Goal: Download file/media

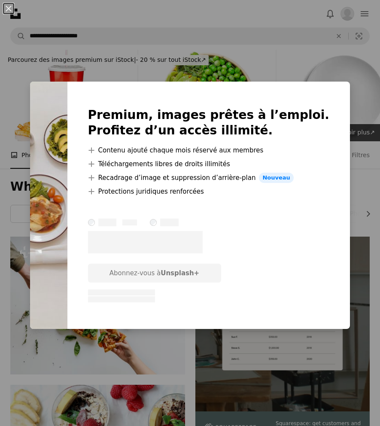
scroll to position [2392, 0]
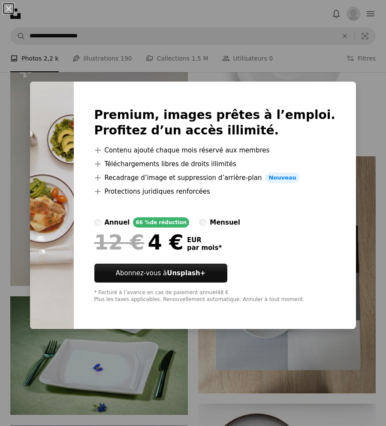
click at [364, 152] on div "An X shape Premium, images prêtes à l’emploi. Profitez d’un accès illimité. A p…" at bounding box center [193, 213] width 386 height 426
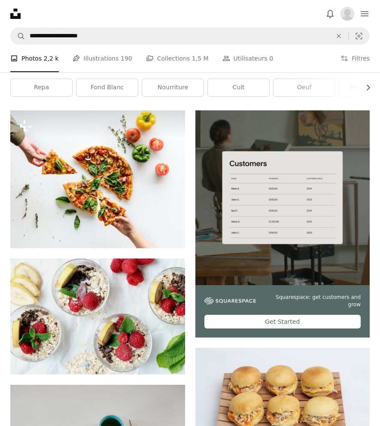
scroll to position [129, 0]
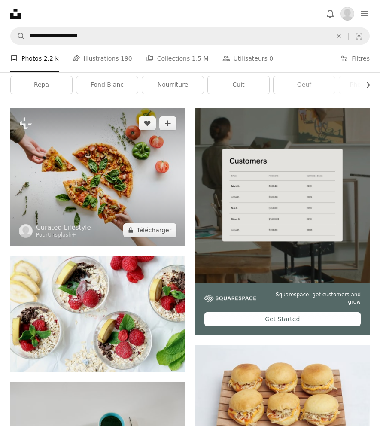
click at [153, 218] on img at bounding box center [97, 176] width 175 height 137
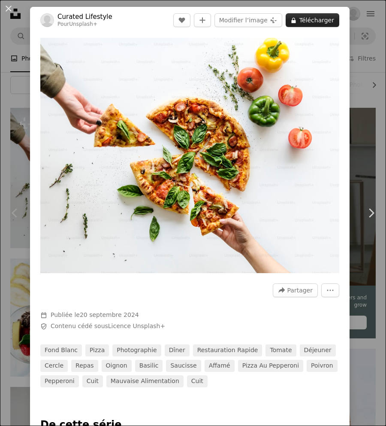
click at [308, 23] on button "A lock Télécharger" at bounding box center [313, 20] width 54 height 14
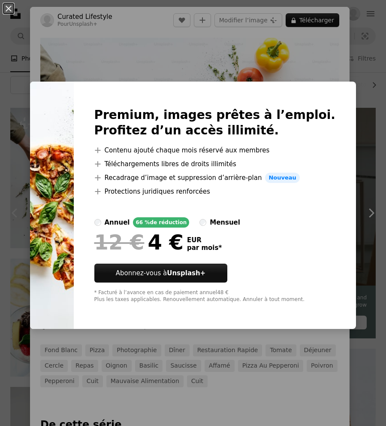
click at [342, 37] on div "An X shape Premium, images prêtes à l’emploi. Profitez d’un accès illimité. A p…" at bounding box center [193, 213] width 386 height 426
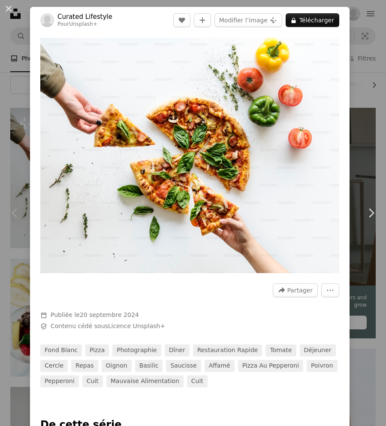
click at [342, 37] on div "Zoom in" at bounding box center [190, 155] width 320 height 244
click at [349, 15] on div "An X shape Chevron left Chevron right Curated Lifestyle Pour Unsplash+ A heart …" at bounding box center [193, 213] width 386 height 426
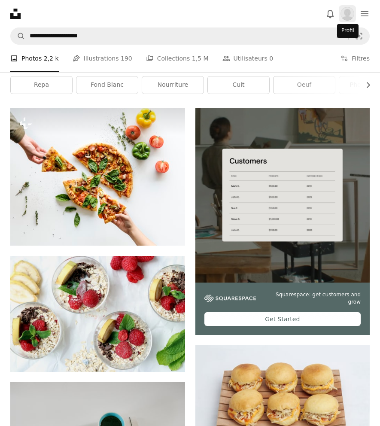
click at [350, 10] on img "Profil" at bounding box center [347, 14] width 14 height 14
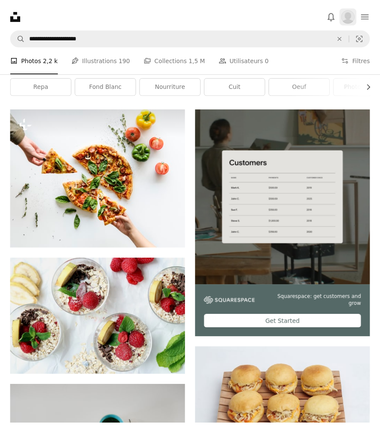
scroll to position [129, 0]
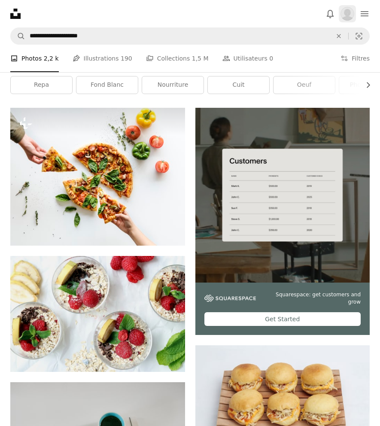
click at [350, 10] on img "Profil" at bounding box center [347, 14] width 14 height 14
